Goal: Transaction & Acquisition: Register for event/course

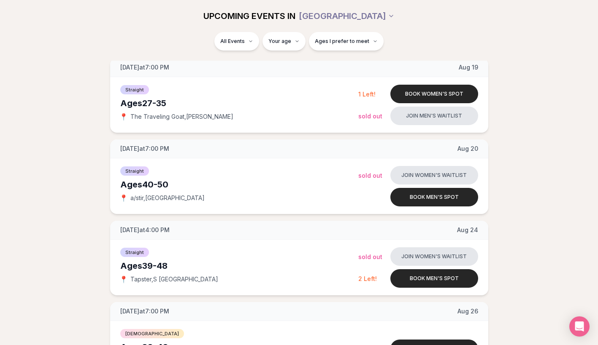
scroll to position [201, 0]
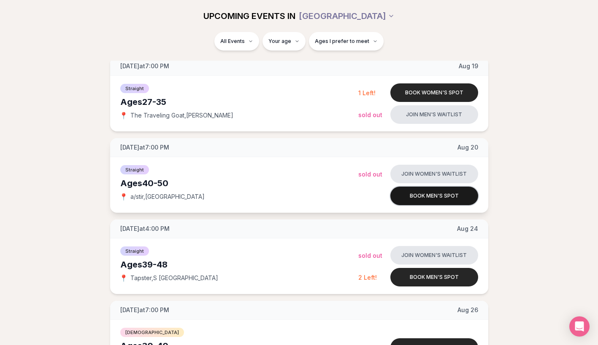
click at [422, 198] on button "Book men's spot" at bounding box center [434, 196] width 88 height 19
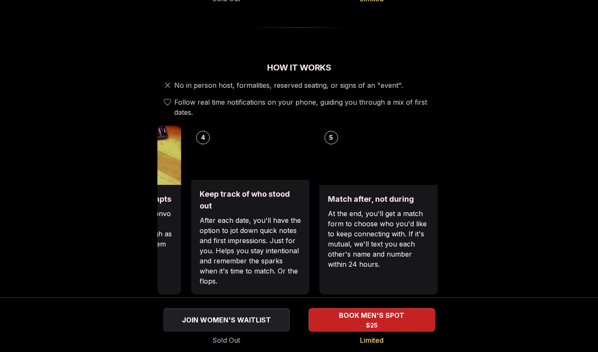
scroll to position [255, 0]
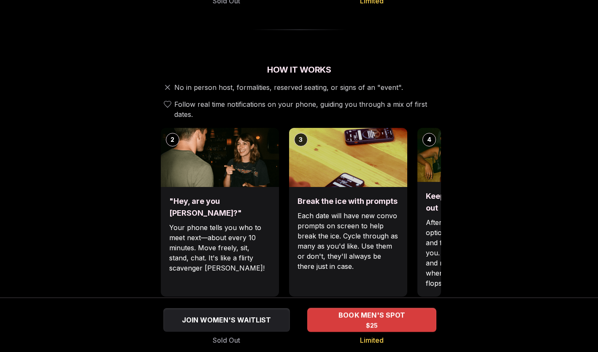
click at [367, 317] on span "BOOK MEN'S SPOT" at bounding box center [371, 315] width 70 height 10
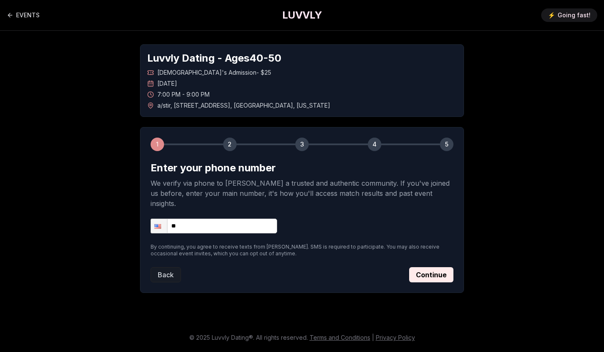
click at [224, 218] on input "**" at bounding box center [214, 225] width 127 height 15
type input "**********"
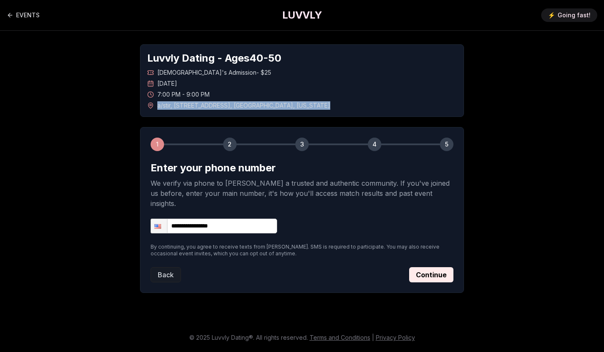
drag, startPoint x: 157, startPoint y: 105, endPoint x: 290, endPoint y: 105, distance: 132.9
click at [290, 105] on div "a/stir , 818 East Pike Street , Seattle , Washington" at bounding box center [302, 105] width 310 height 8
copy span "a/stir , 818 East Pike Street , Seattle , Washington"
click at [325, 102] on div "a/stir , 818 East Pike Street , Seattle , Washington" at bounding box center [302, 105] width 310 height 8
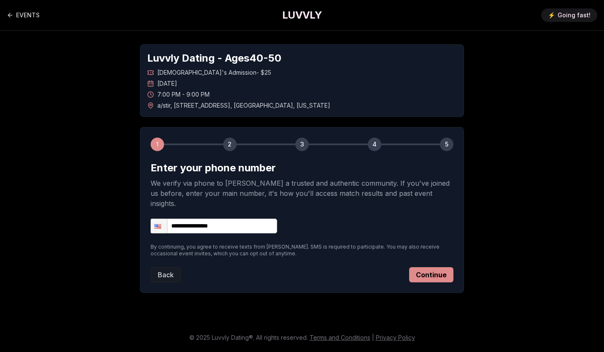
click at [430, 267] on button "Continue" at bounding box center [431, 274] width 44 height 15
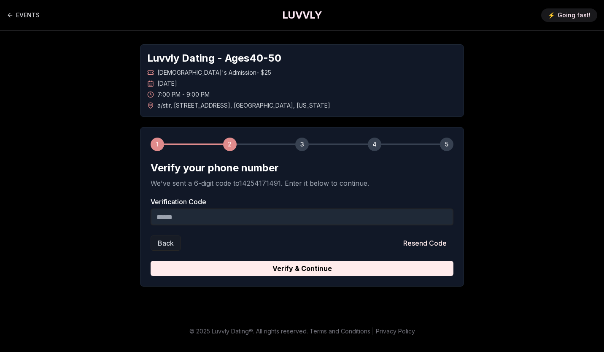
click at [289, 221] on input "Verification Code" at bounding box center [302, 216] width 303 height 17
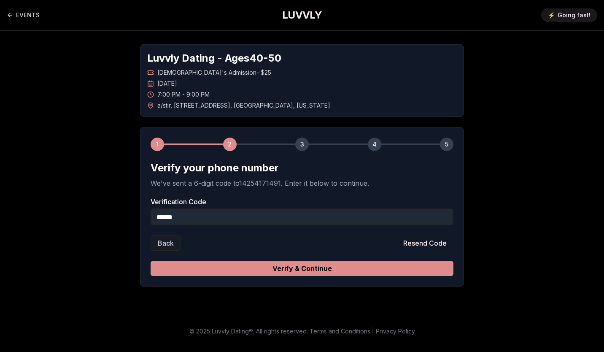
type input "******"
click at [292, 267] on button "Verify & Continue" at bounding box center [302, 268] width 303 height 15
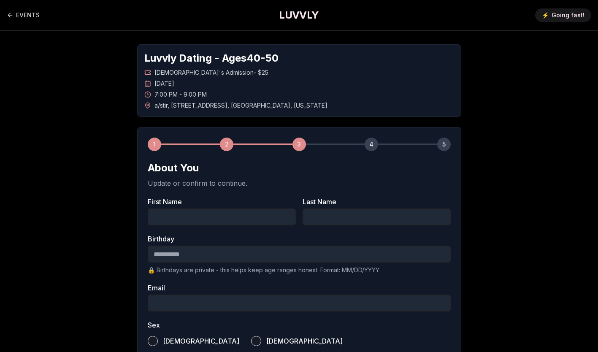
click at [254, 212] on input "First Name" at bounding box center [222, 216] width 148 height 17
type input "********"
type input "**********"
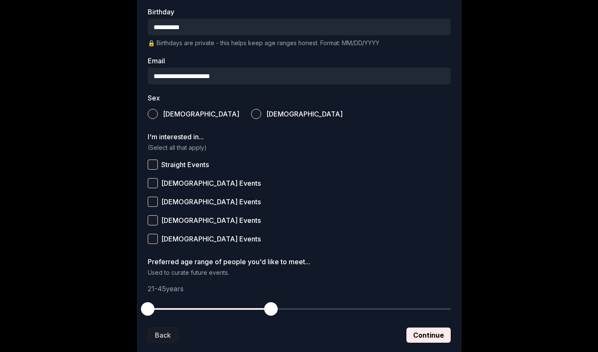
scroll to position [228, 0]
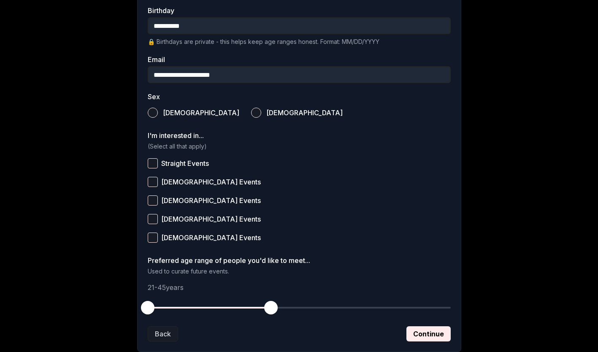
click at [153, 111] on button "Male" at bounding box center [153, 113] width 10 height 10
click at [152, 165] on button "Straight Events" at bounding box center [153, 163] width 10 height 10
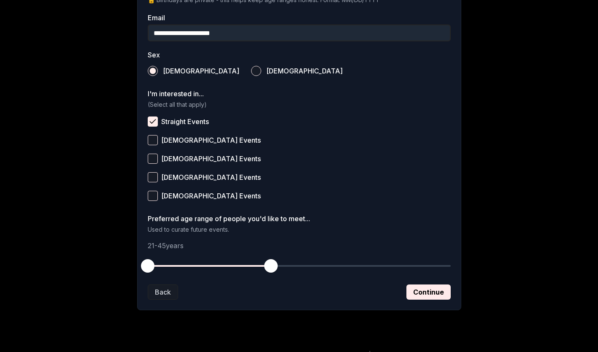
scroll to position [284, 0]
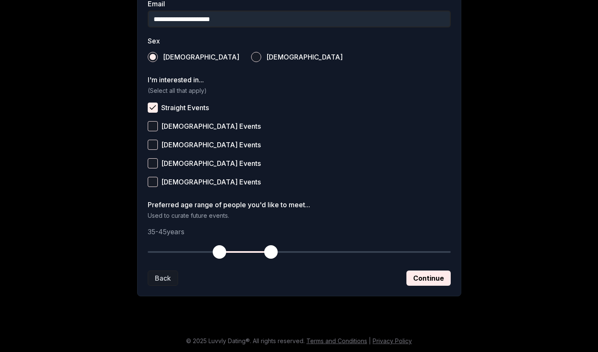
drag, startPoint x: 146, startPoint y: 253, endPoint x: 220, endPoint y: 255, distance: 74.3
click at [220, 255] on span "button" at bounding box center [219, 251] width 13 height 13
drag, startPoint x: 272, startPoint y: 257, endPoint x: 306, endPoint y: 254, distance: 34.7
click at [306, 254] on span "button" at bounding box center [306, 251] width 13 height 13
drag, startPoint x: 306, startPoint y: 254, endPoint x: 315, endPoint y: 256, distance: 8.5
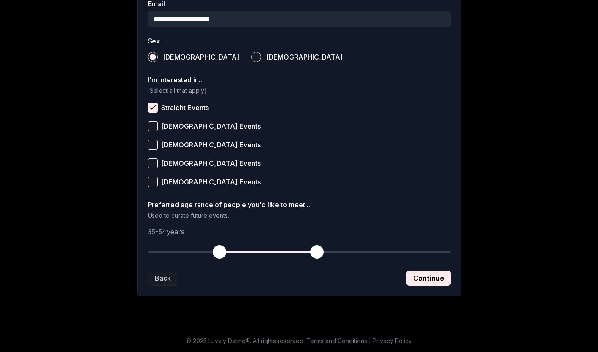
click at [315, 256] on span "button" at bounding box center [316, 251] width 13 height 13
click at [426, 279] on button "Continue" at bounding box center [428, 277] width 44 height 15
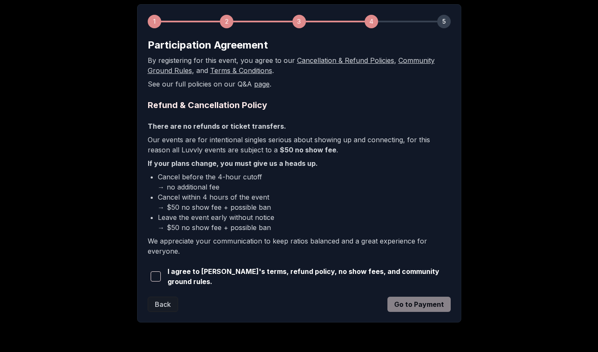
scroll to position [126, 0]
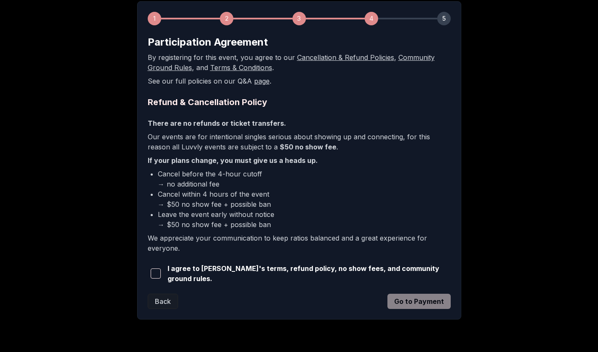
click at [157, 276] on span "button" at bounding box center [156, 273] width 10 height 10
click at [408, 302] on button "Go to Payment" at bounding box center [418, 301] width 63 height 15
